Goal: Browse casually

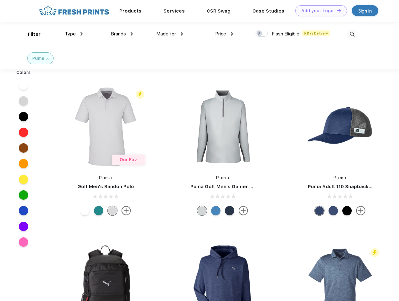
click at [319, 11] on link "Add your Logo Design Tool" at bounding box center [322, 10] width 52 height 11
click at [0, 0] on div "Design Tool" at bounding box center [0, 0] width 0 height 0
click at [336, 10] on link "Add your Logo Design Tool" at bounding box center [322, 10] width 52 height 11
click at [30, 34] on div "Filter" at bounding box center [34, 34] width 13 height 7
click at [74, 34] on span "Type" at bounding box center [70, 34] width 11 height 6
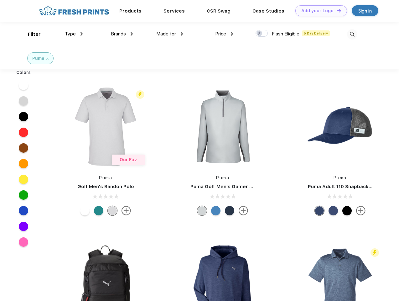
click at [122, 34] on span "Brands" at bounding box center [118, 34] width 15 height 6
click at [170, 34] on span "Made for" at bounding box center [166, 34] width 20 height 6
click at [225, 34] on span "Price" at bounding box center [220, 34] width 11 height 6
click at [262, 34] on div at bounding box center [262, 33] width 12 height 7
click at [260, 34] on input "checkbox" at bounding box center [258, 31] width 4 height 4
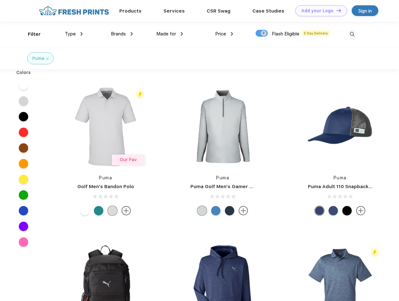
click at [352, 34] on img at bounding box center [352, 34] width 10 height 10
